Goal: Browse casually

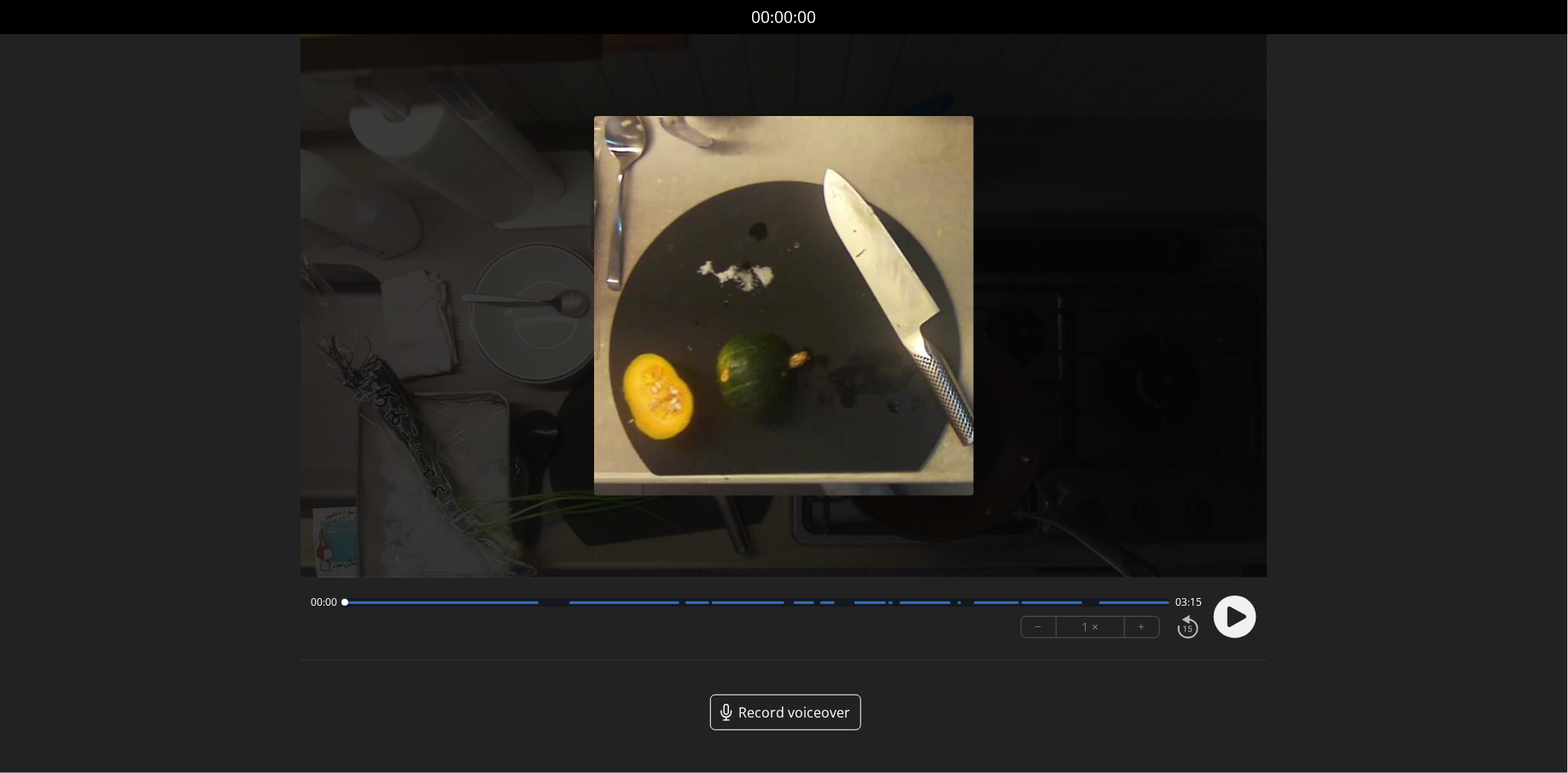
click at [1237, 627] on circle at bounding box center [1235, 617] width 43 height 43
click at [557, 604] on div at bounding box center [757, 602] width 825 height 8
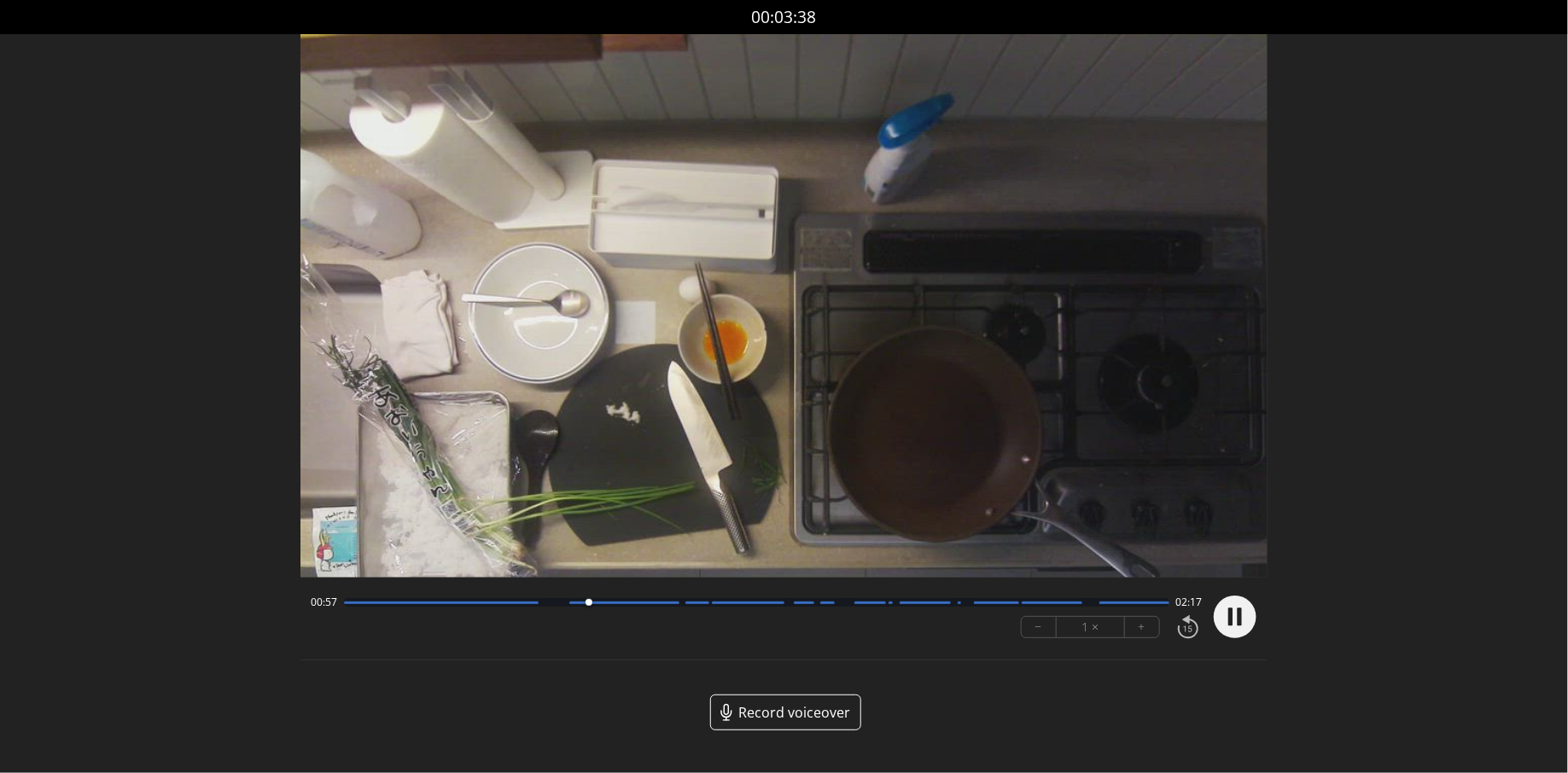
click at [686, 599] on div at bounding box center [757, 602] width 825 height 8
click at [729, 601] on div at bounding box center [747, 602] width 72 height 3
click at [893, 588] on div "01:31 01:43 − 1 × +" at bounding box center [753, 617] width 899 height 58
click at [889, 601] on div at bounding box center [890, 602] width 5 height 3
click at [937, 608] on div "02:09 01:05" at bounding box center [757, 602] width 892 height 14
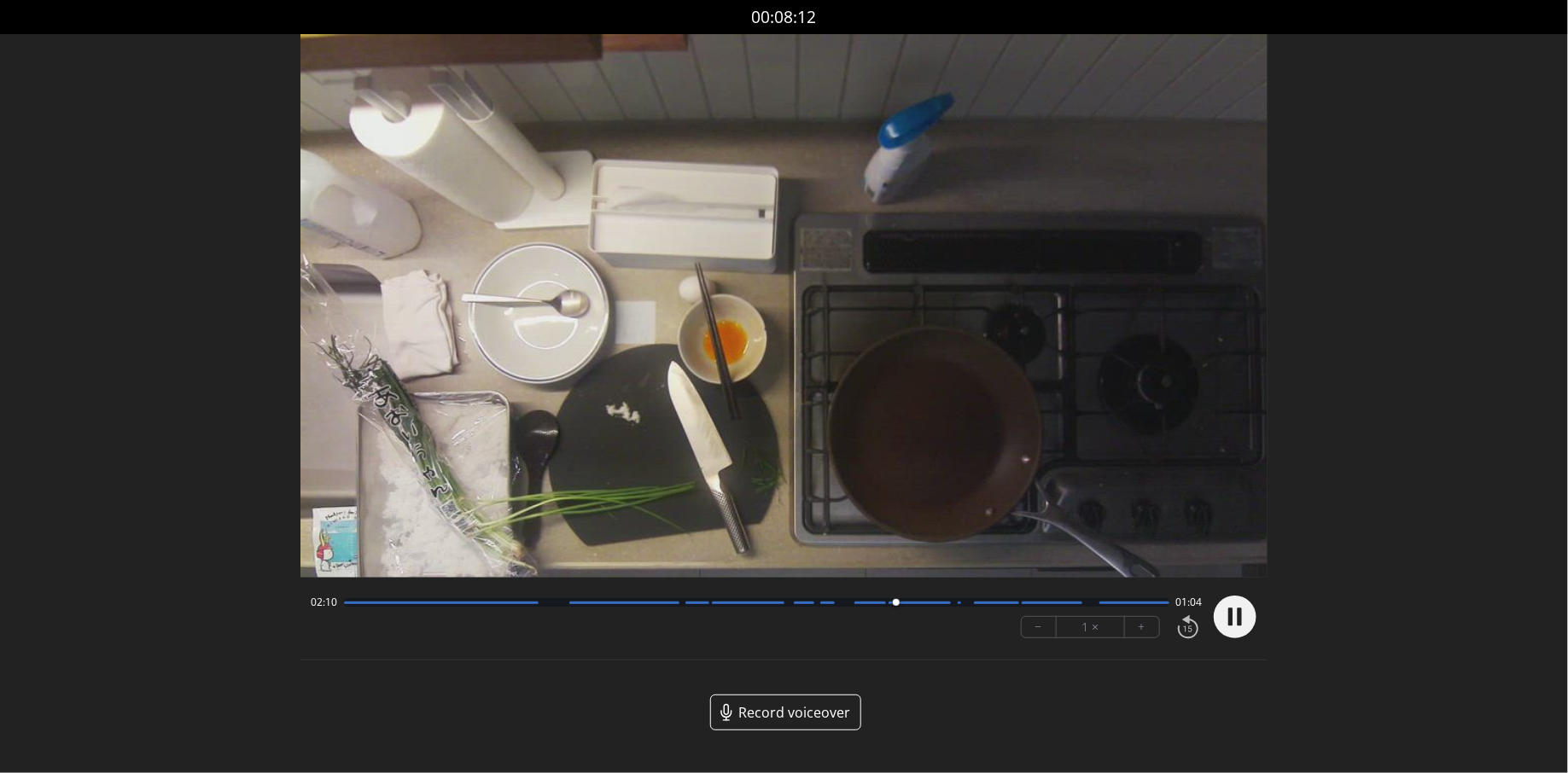
click at [1043, 598] on div at bounding box center [757, 602] width 825 height 8
click at [1073, 603] on div at bounding box center [1052, 602] width 61 height 3
click at [1098, 604] on div at bounding box center [757, 602] width 825 height 8
